Goal: Task Accomplishment & Management: Manage account settings

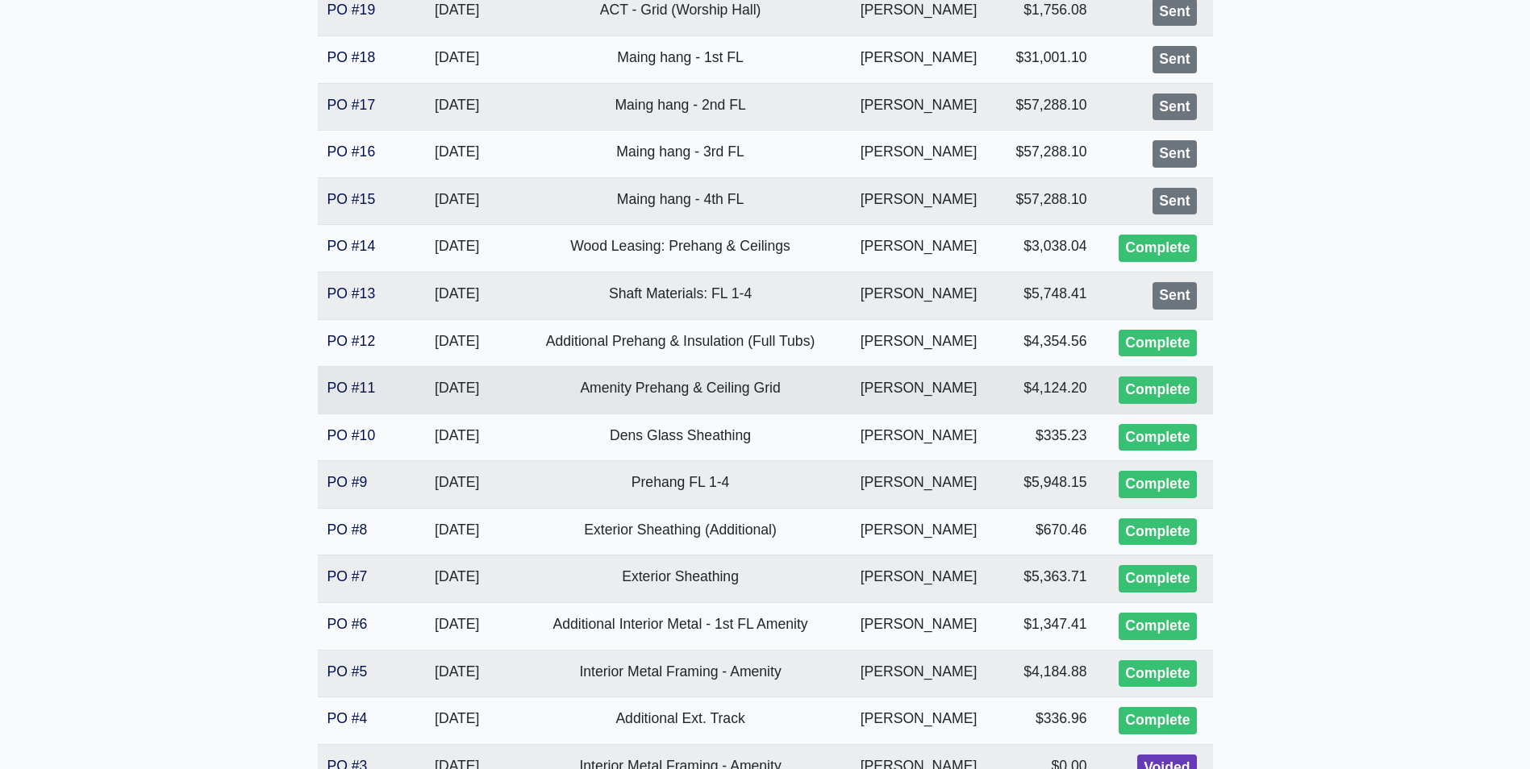
scroll to position [565, 0]
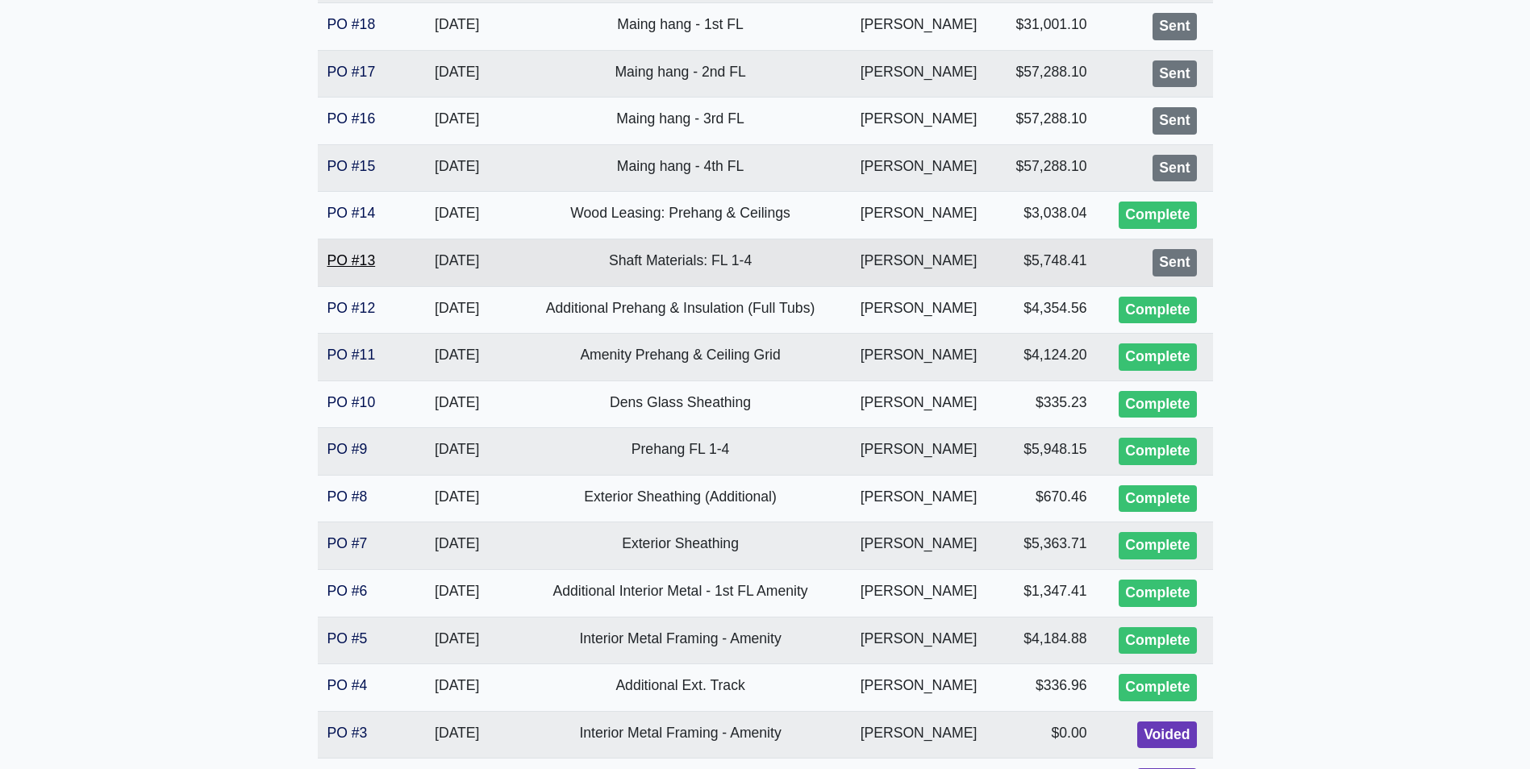
click at [342, 261] on link "PO #13" at bounding box center [351, 260] width 48 height 16
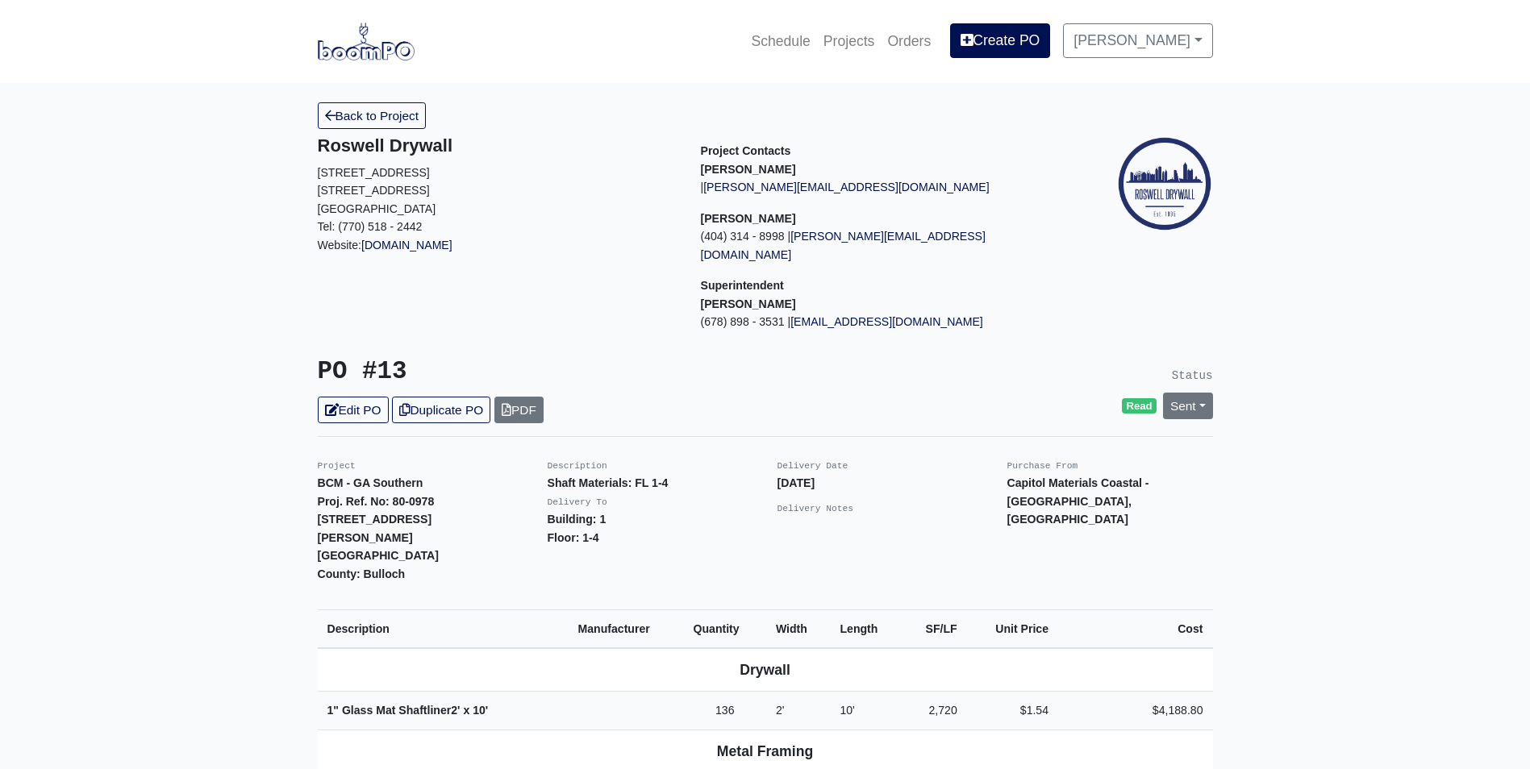
click at [1180, 373] on div "Status Read Sent Change Status to Issue Complete" at bounding box center [995, 390] width 460 height 66
click at [1181, 393] on link "Sent" at bounding box center [1188, 406] width 50 height 27
click at [1148, 481] on link "Complete" at bounding box center [1095, 493] width 240 height 25
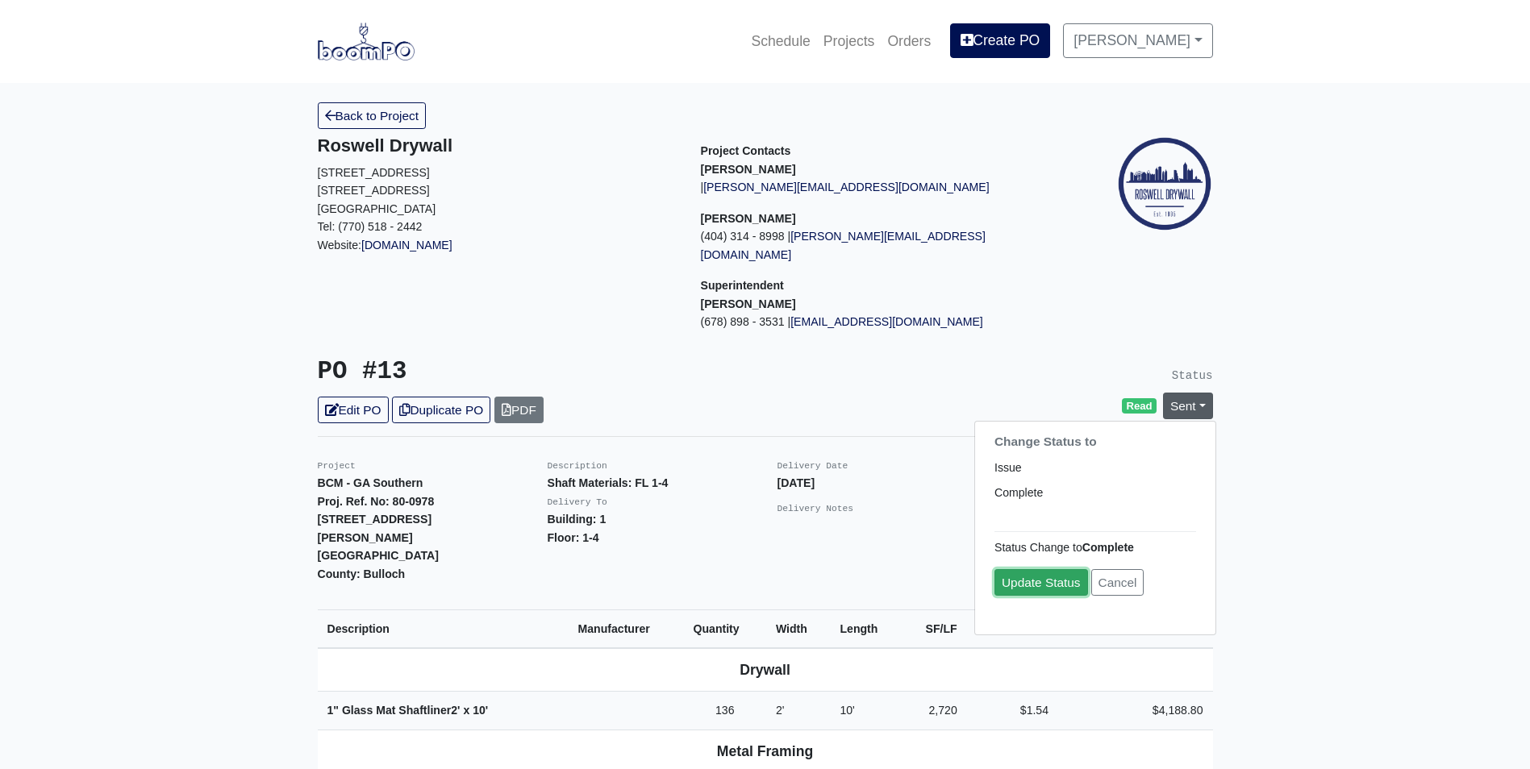
click at [1057, 569] on link "Update Status" at bounding box center [1041, 582] width 94 height 27
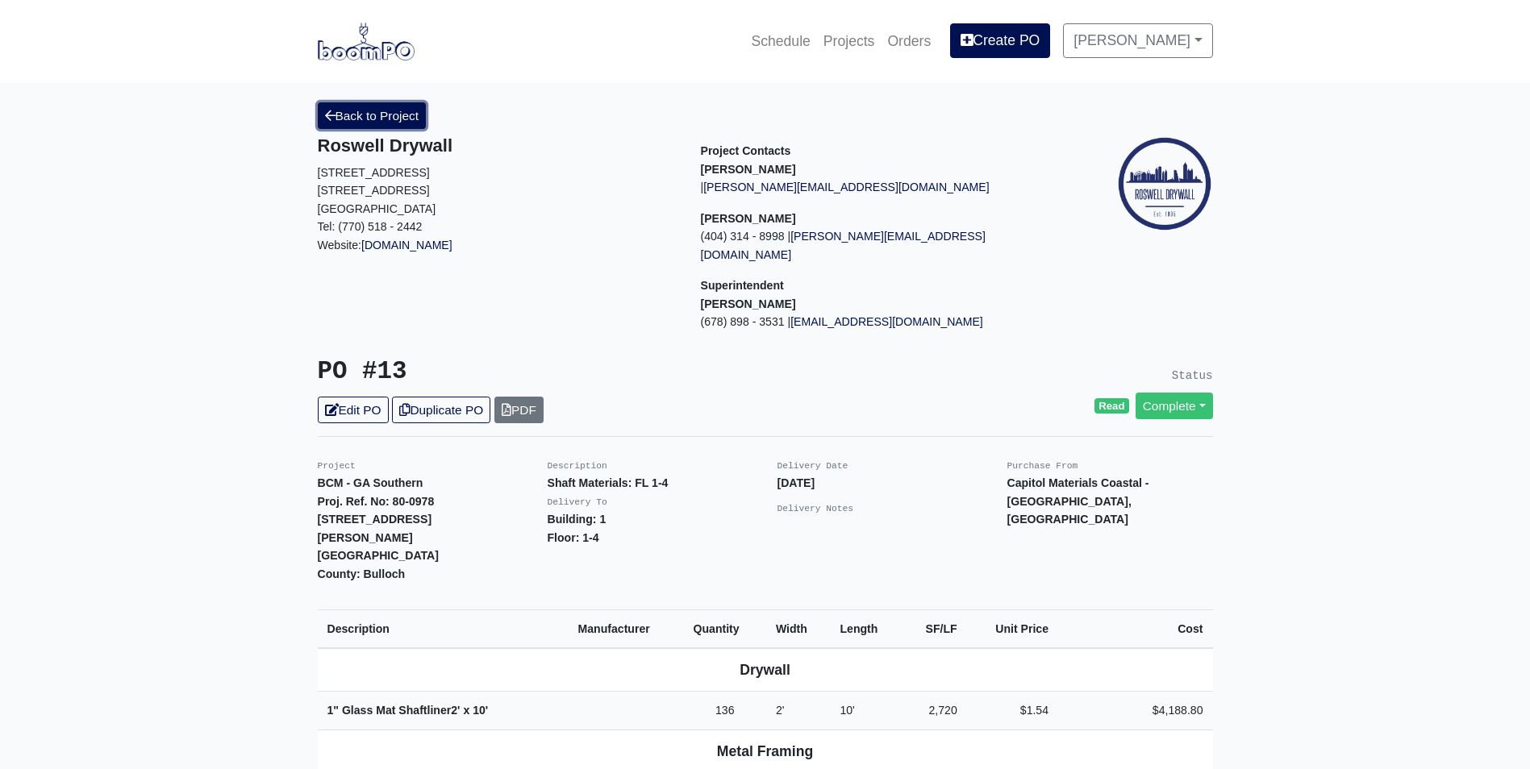
click at [355, 118] on link "Back to Project" at bounding box center [372, 115] width 109 height 27
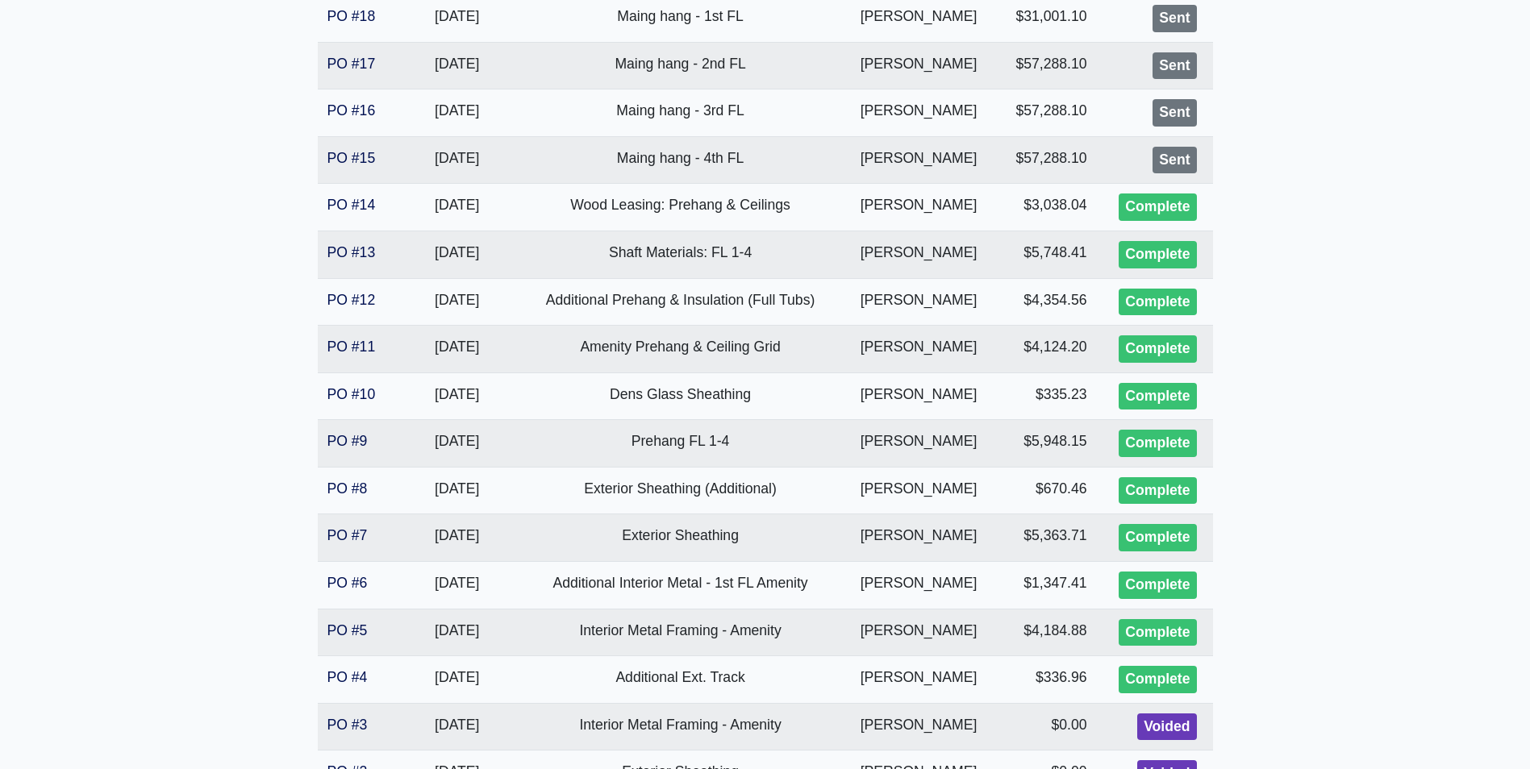
scroll to position [241, 0]
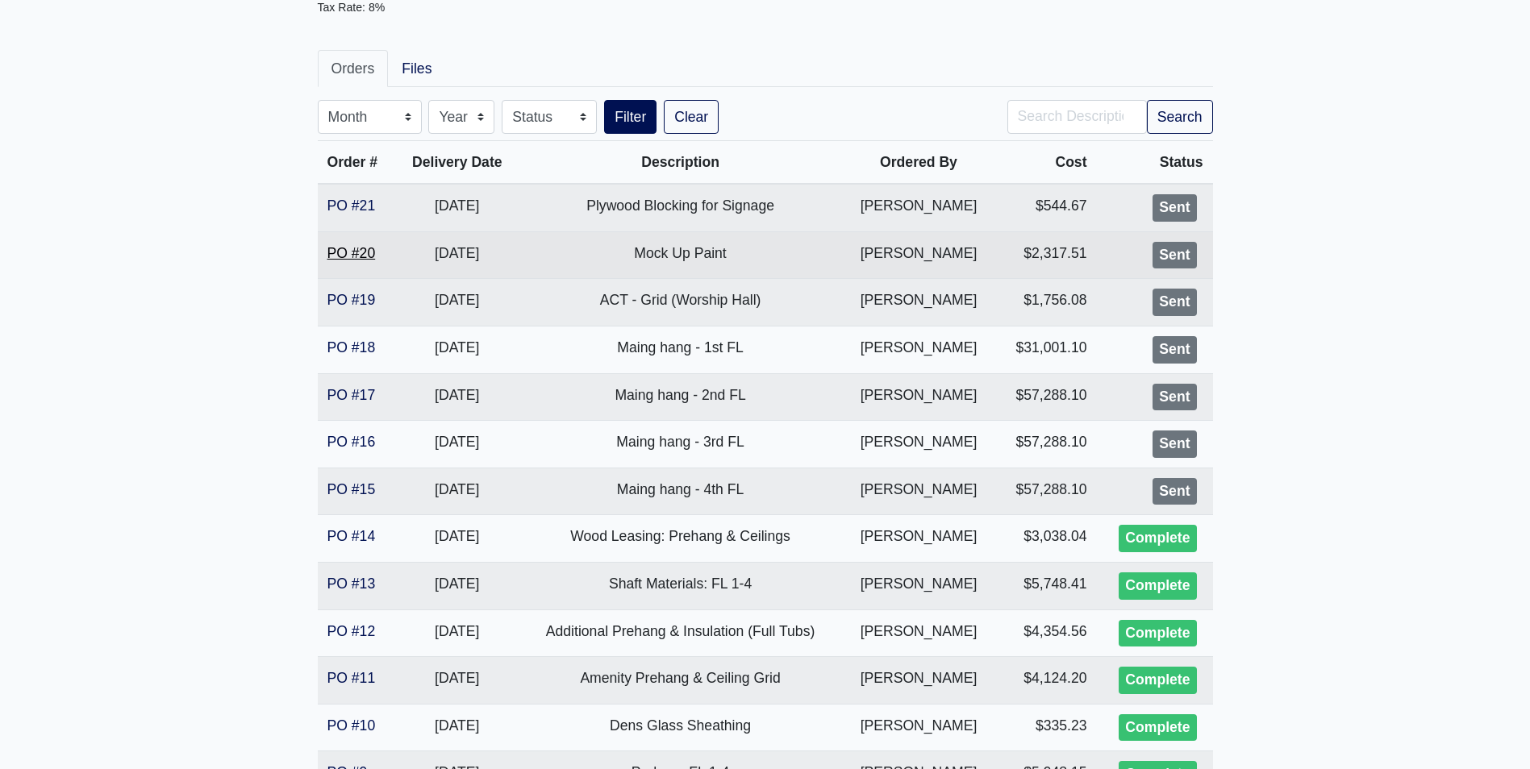
click at [345, 252] on link "PO #20" at bounding box center [351, 253] width 48 height 16
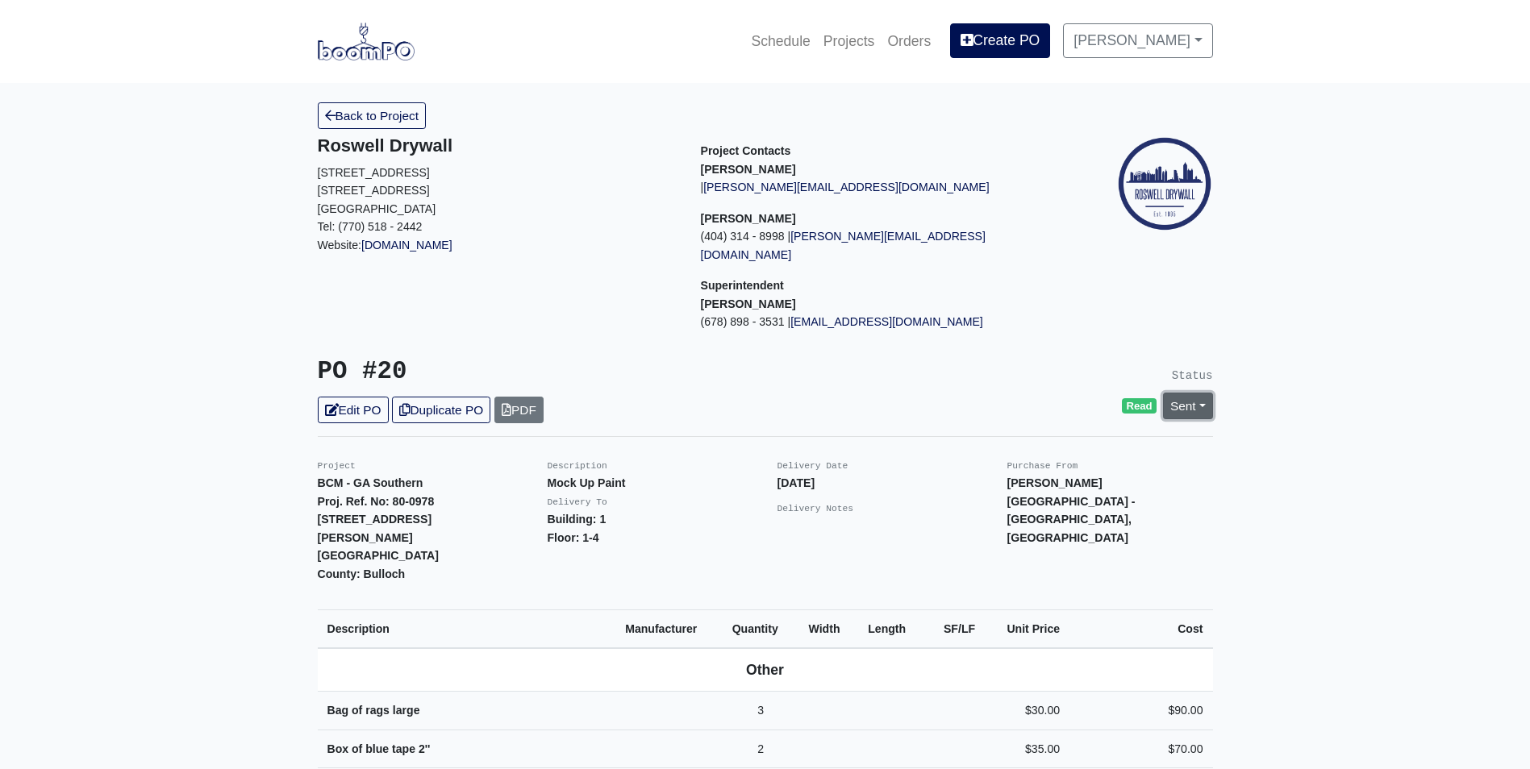
click at [1184, 393] on link "Sent" at bounding box center [1188, 406] width 50 height 27
click at [1120, 481] on link "Complete" at bounding box center [1095, 493] width 240 height 25
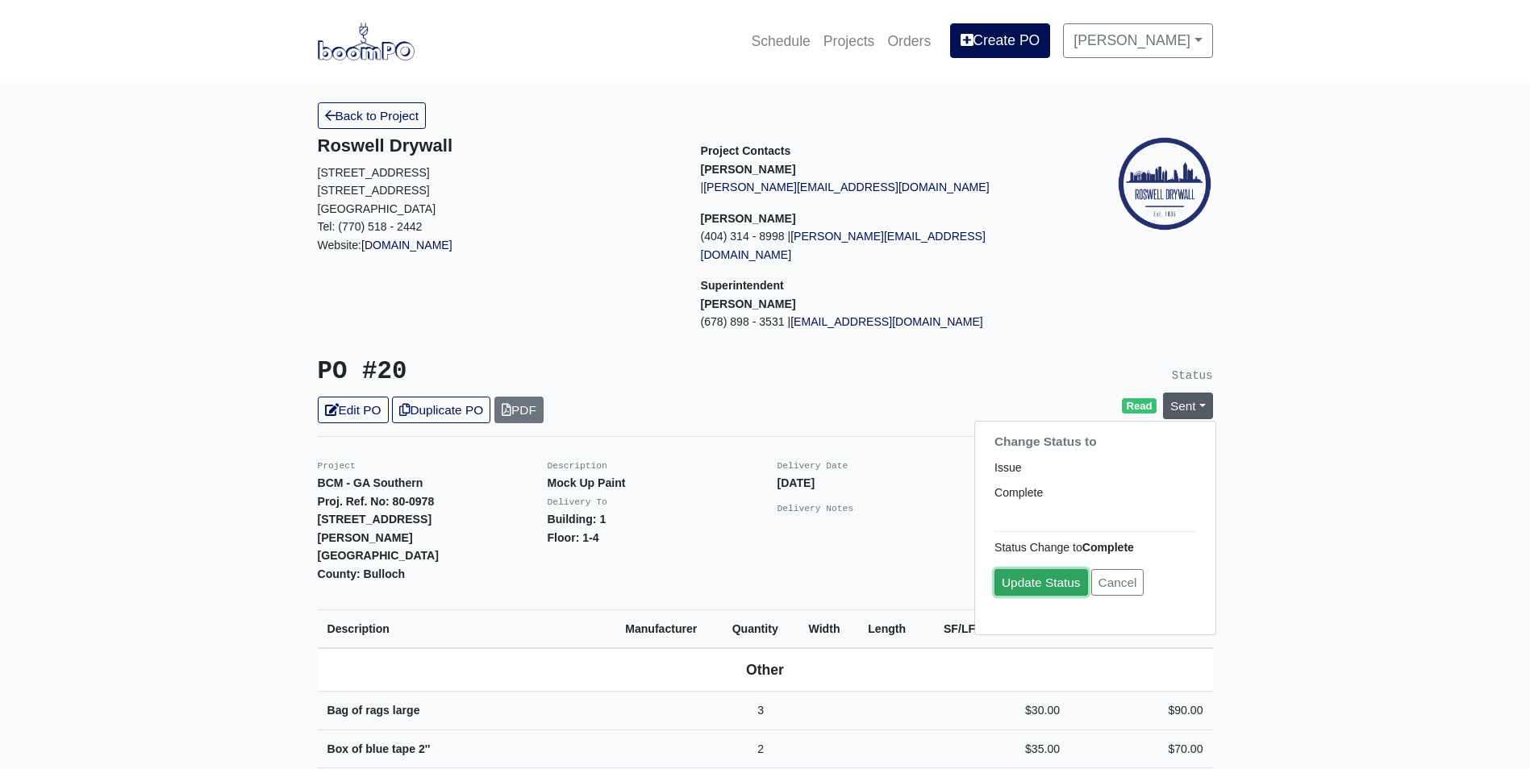
click at [1050, 569] on link "Update Status" at bounding box center [1041, 582] width 94 height 27
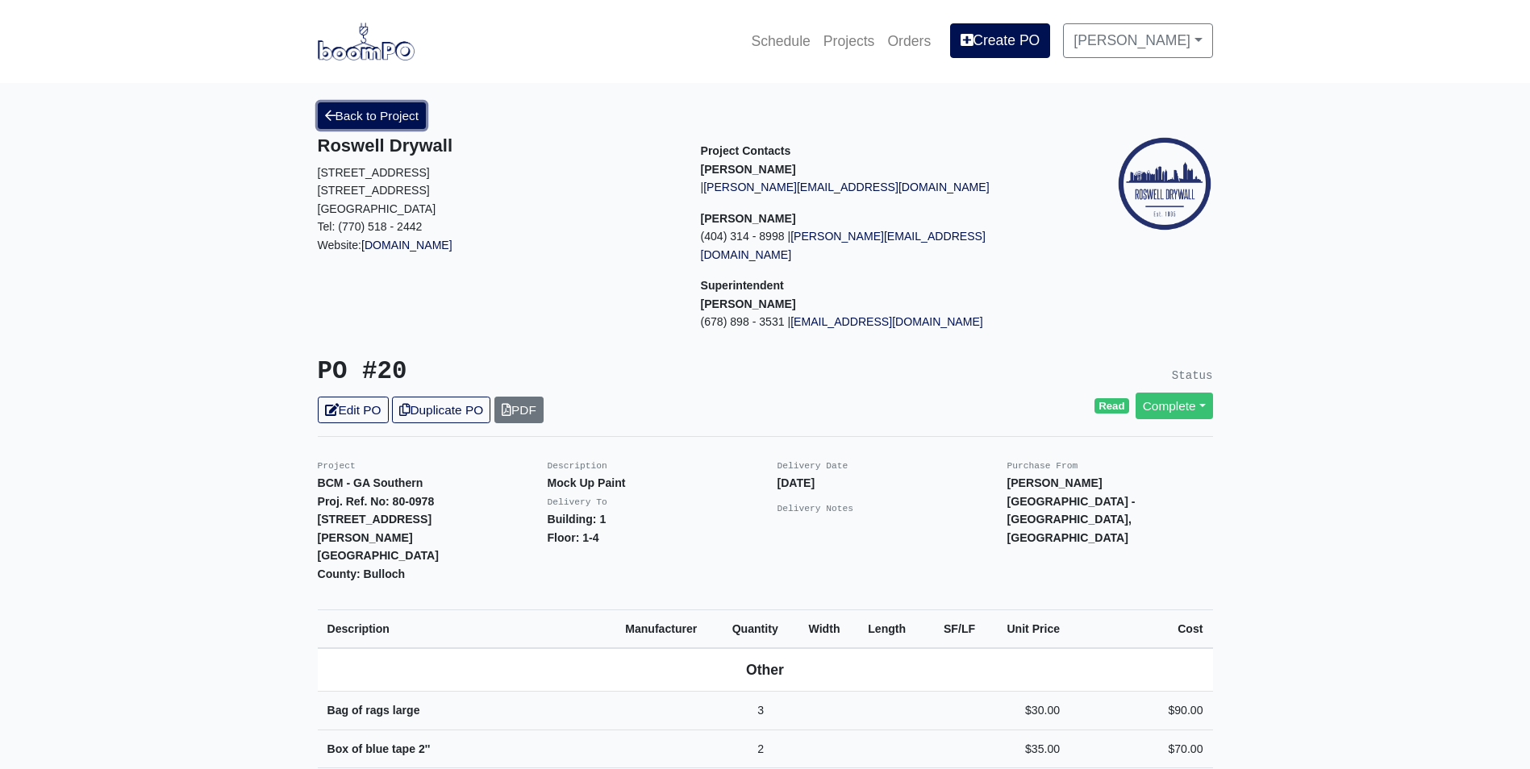
click at [419, 120] on link "Back to Project" at bounding box center [372, 115] width 109 height 27
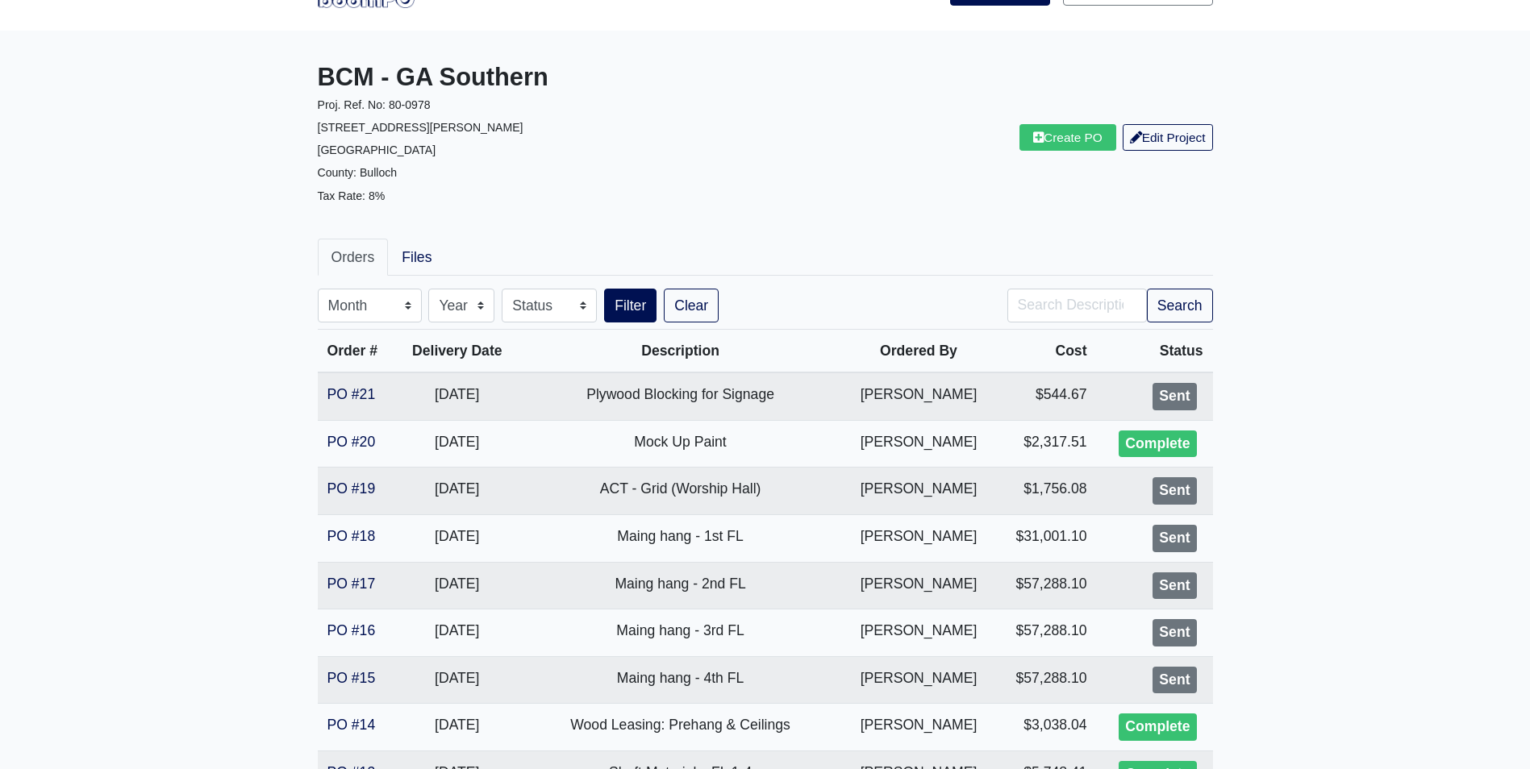
scroll to position [81, 0]
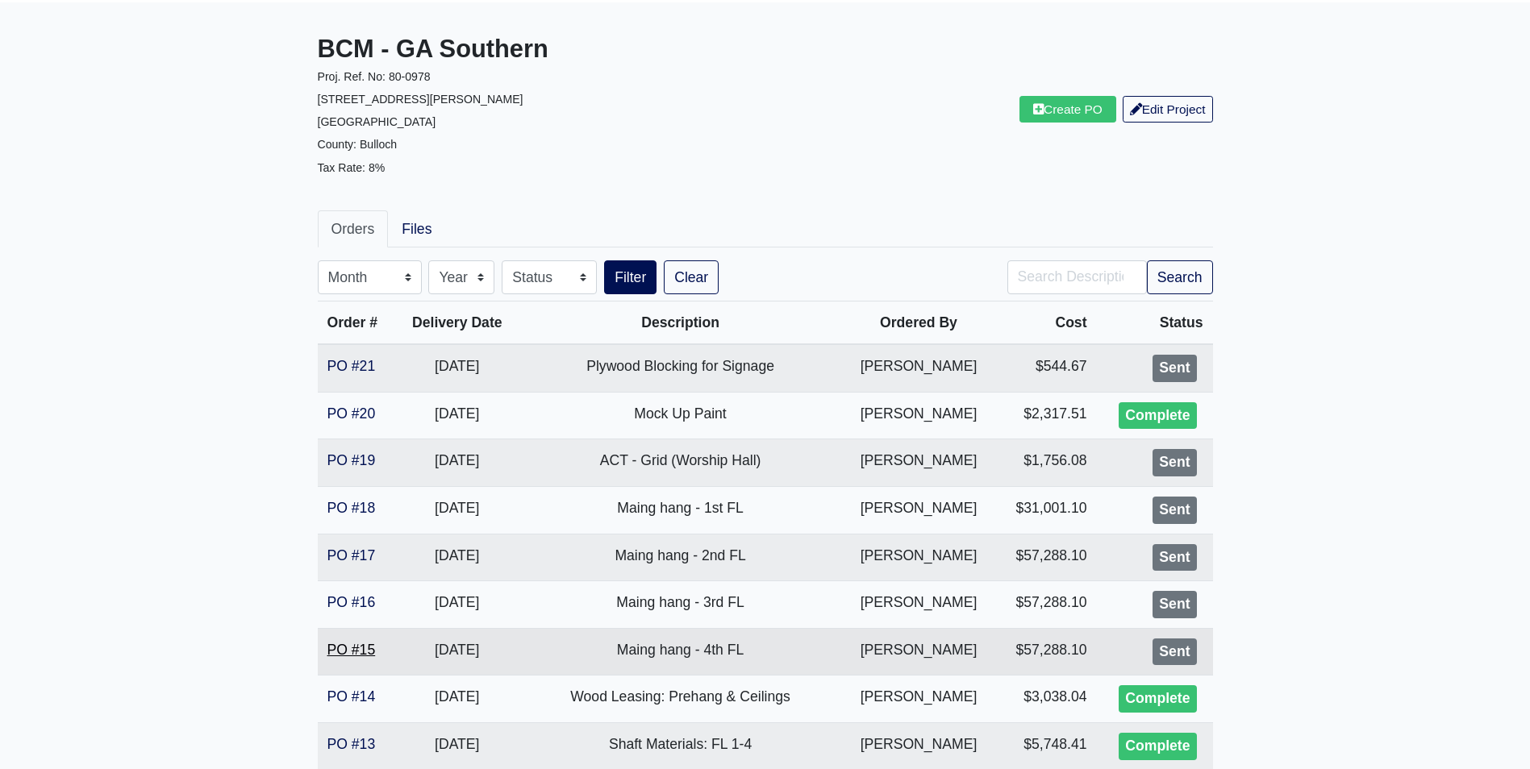
click at [358, 649] on link "PO #15" at bounding box center [351, 650] width 48 height 16
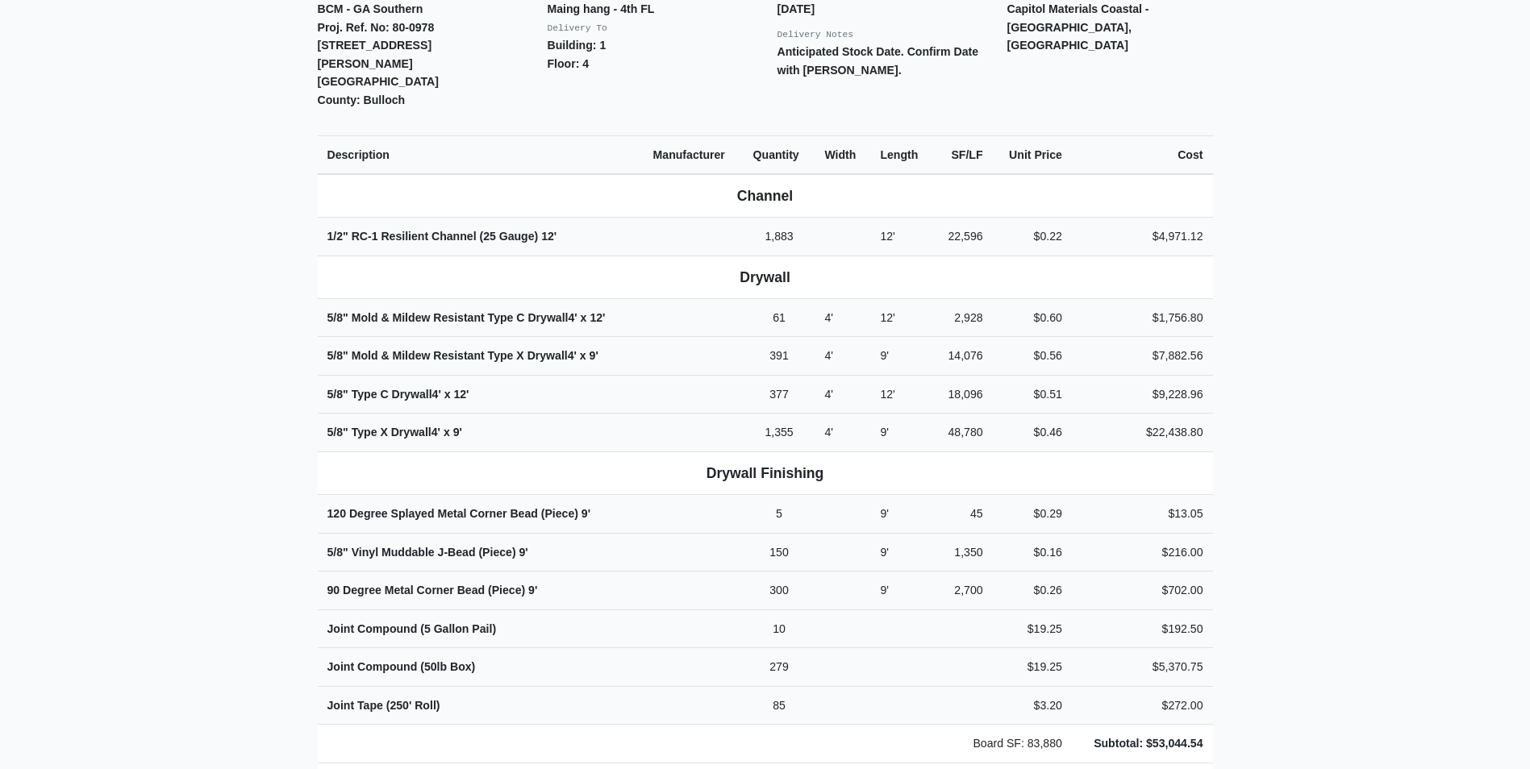
scroll to position [242, 0]
